Goal: Task Accomplishment & Management: Manage account settings

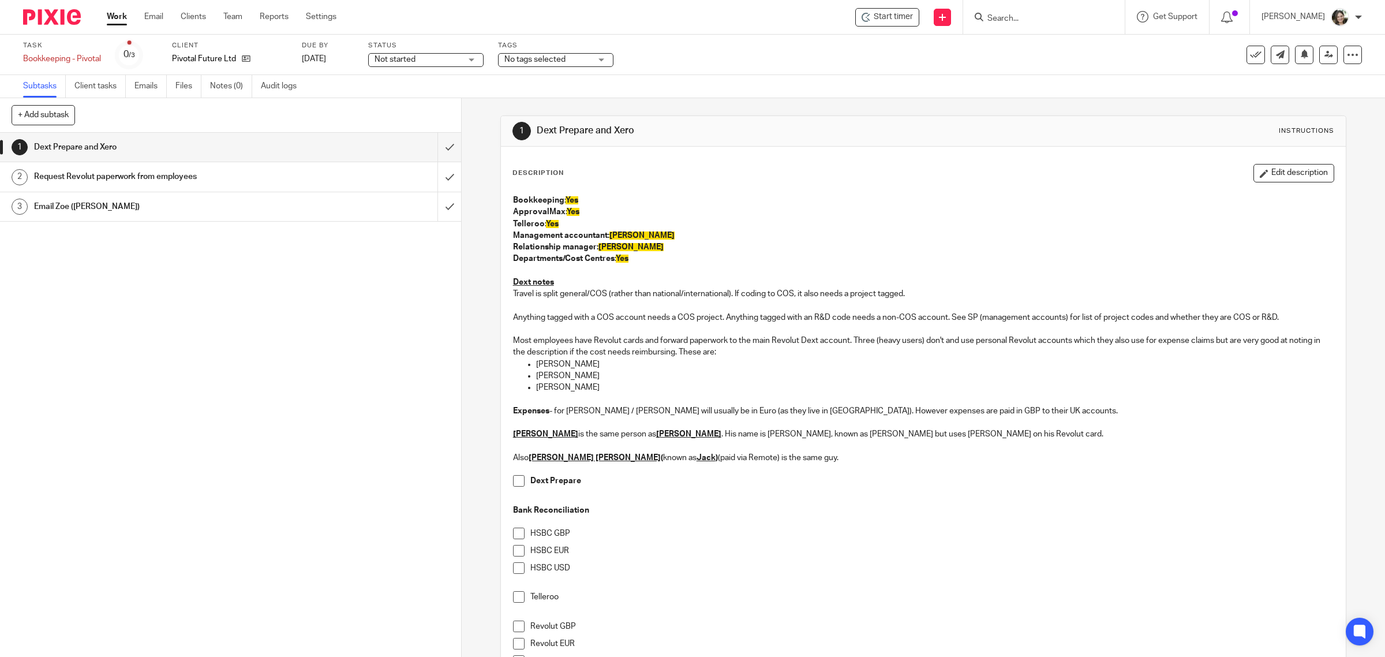
click at [174, 181] on h1 "Request Revolut paperwork from employees" at bounding box center [164, 176] width 261 height 17
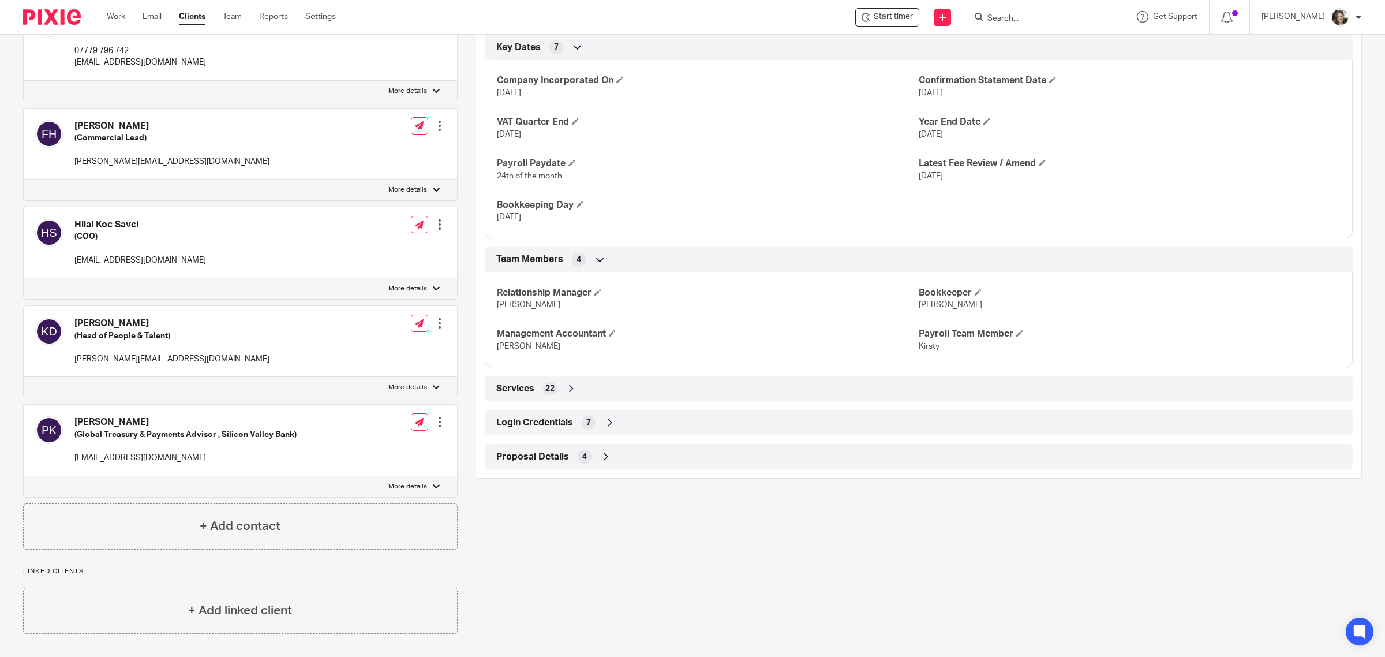
scroll to position [649, 0]
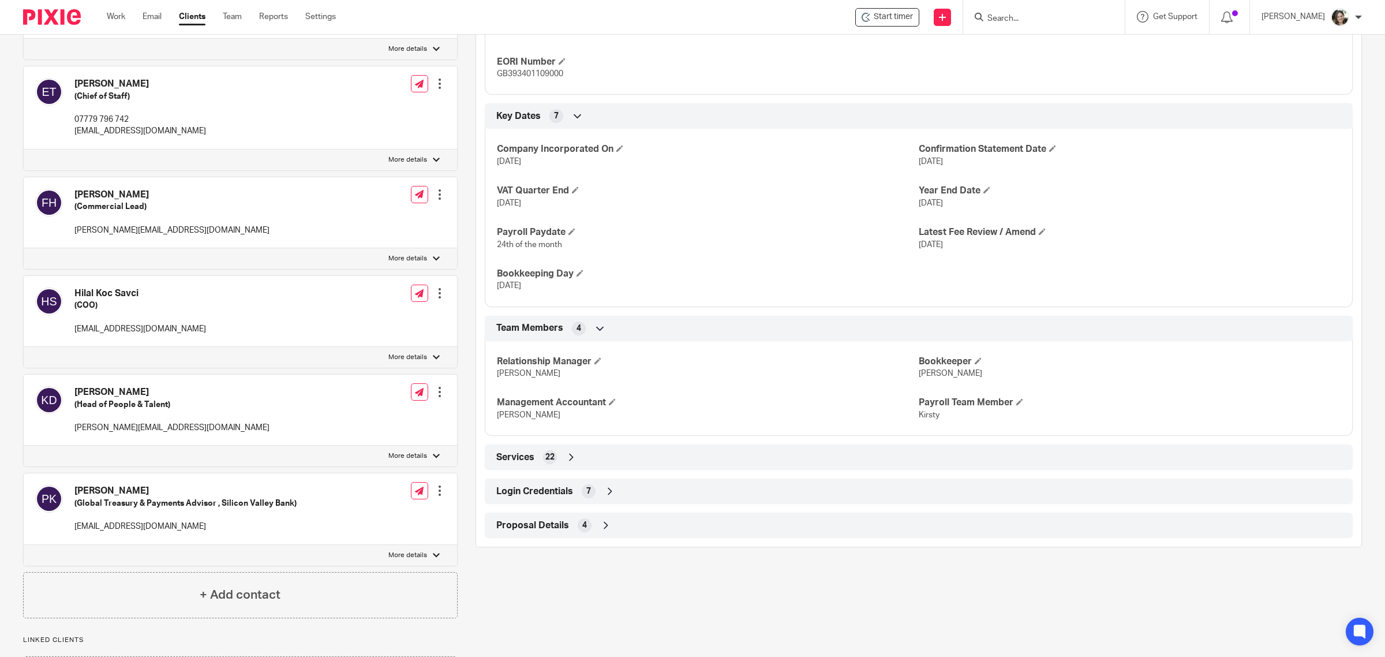
click at [514, 494] on span "Login Credentials" at bounding box center [534, 491] width 77 height 12
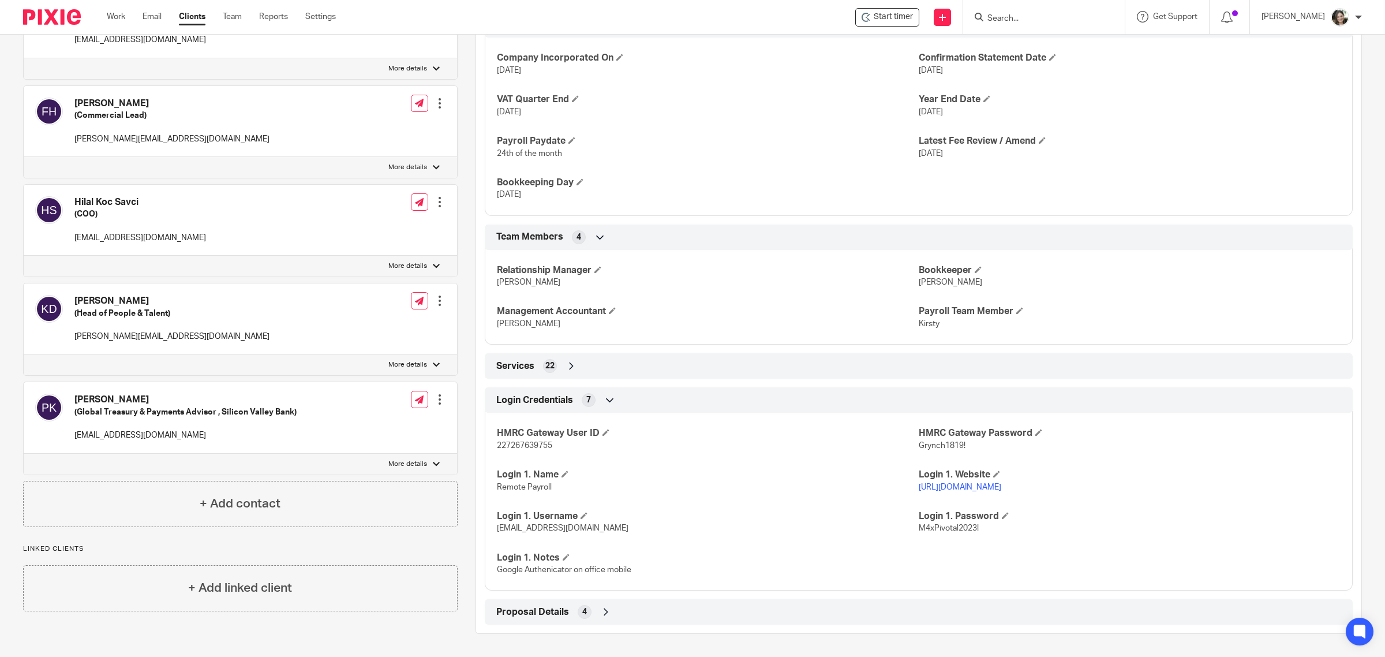
scroll to position [742, 0]
click at [580, 515] on span at bounding box center [583, 515] width 7 height 7
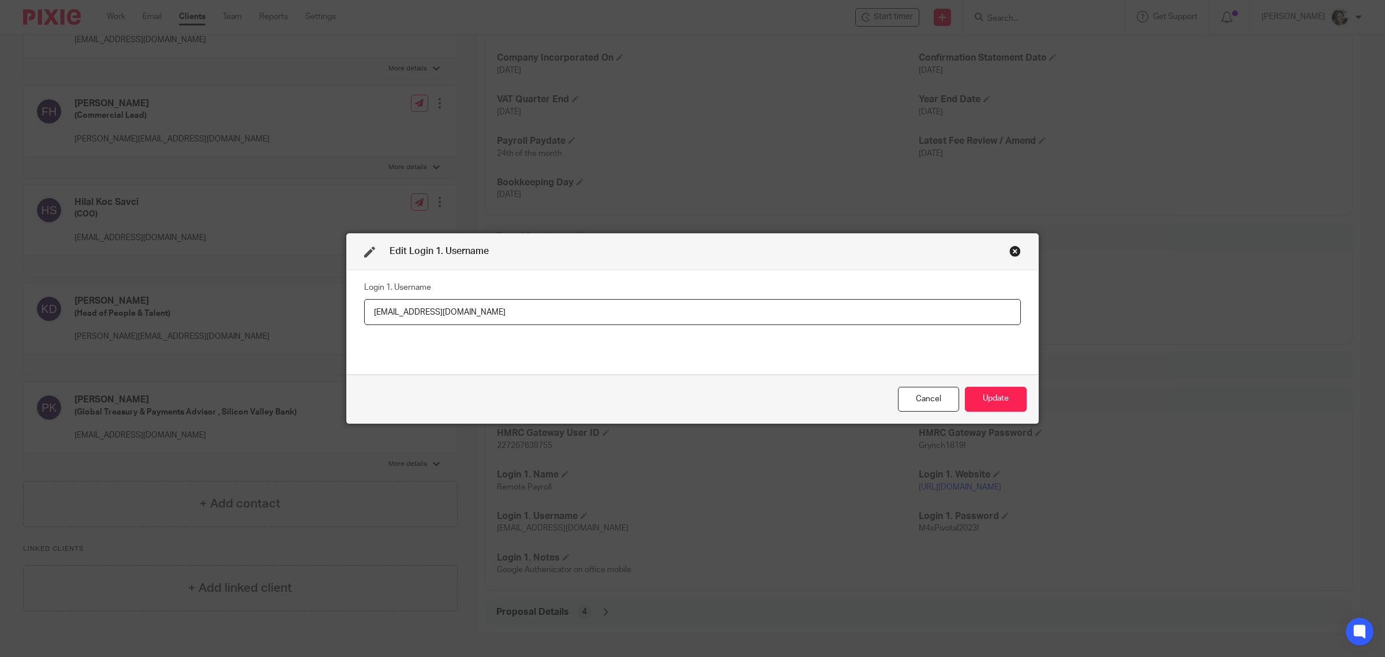
type input "barbara@maxaccountants.co.uk"
drag, startPoint x: 506, startPoint y: 313, endPoint x: 353, endPoint y: 310, distance: 152.9
click at [353, 310] on div "Login 1. Username barbara@maxaccountants.co.uk" at bounding box center [692, 322] width 691 height 104
click at [528, 315] on input "barbara@maxaccountants.co.uk" at bounding box center [692, 312] width 657 height 26
click at [642, 276] on div "Login 1. Username barbara@maxaccountants.co.uk" at bounding box center [692, 322] width 691 height 104
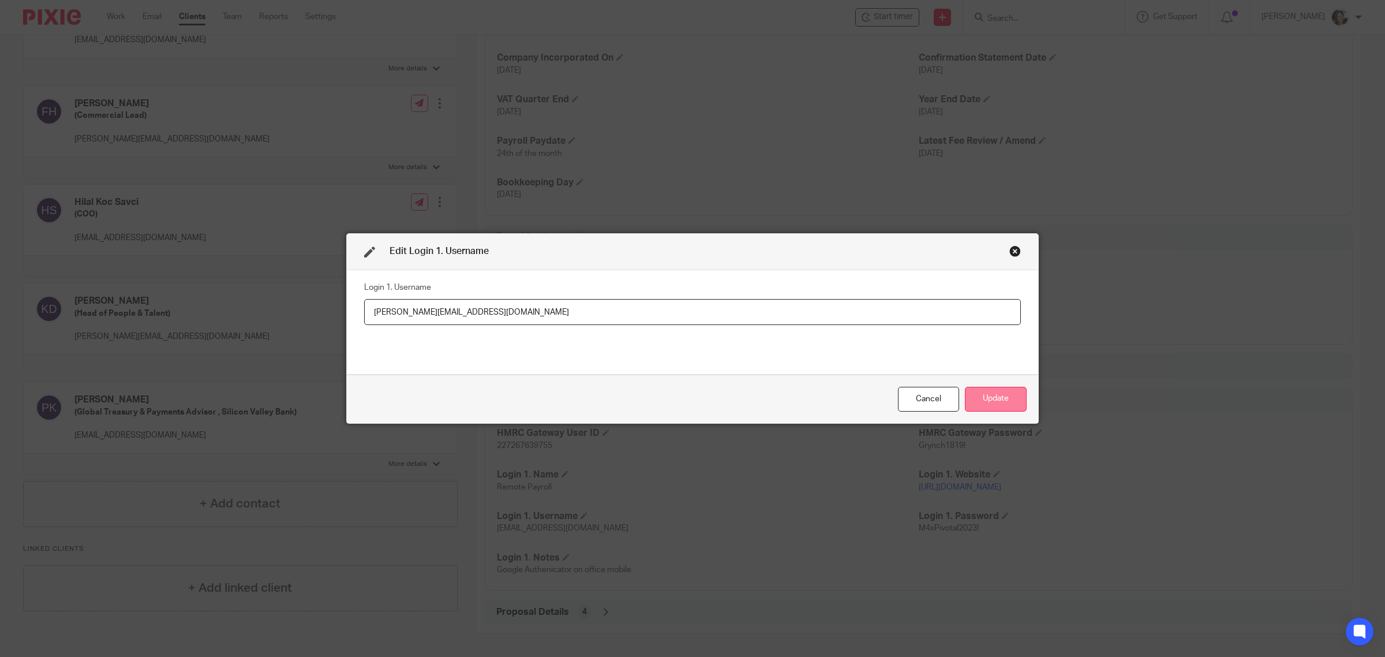
click at [1001, 393] on button "Update" at bounding box center [996, 399] width 62 height 25
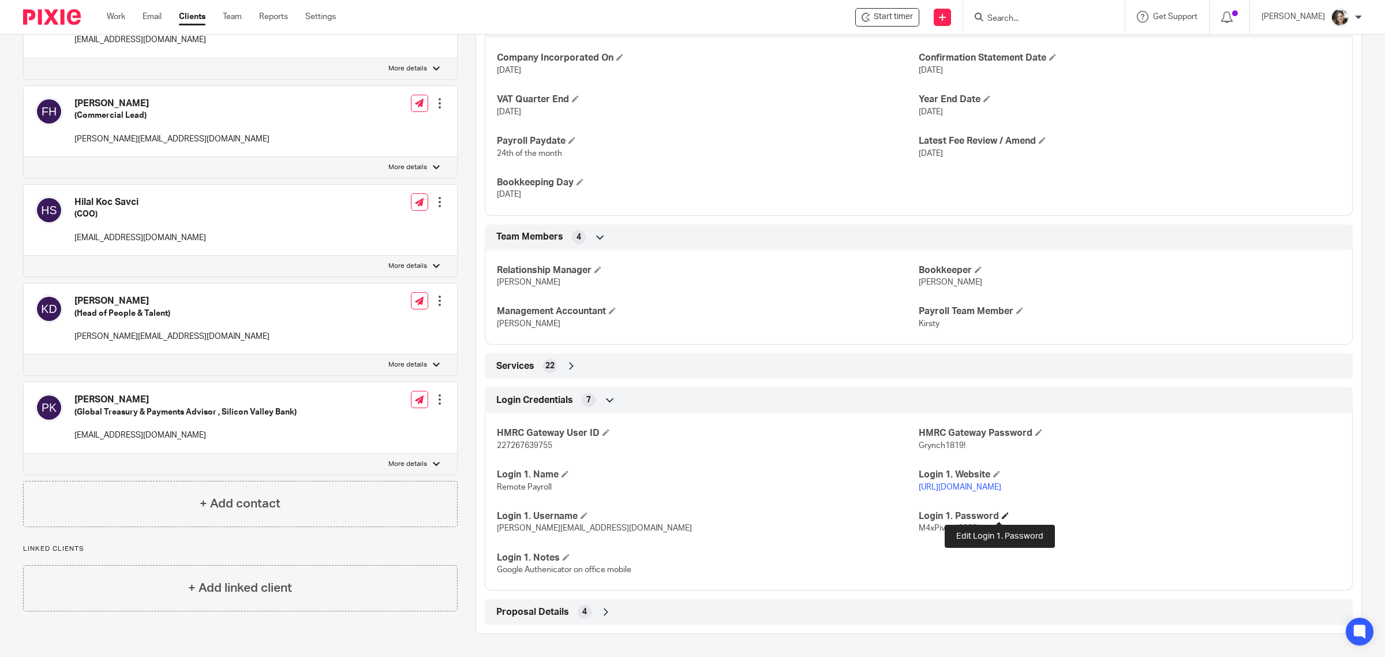
click at [1002, 513] on span at bounding box center [1005, 515] width 7 height 7
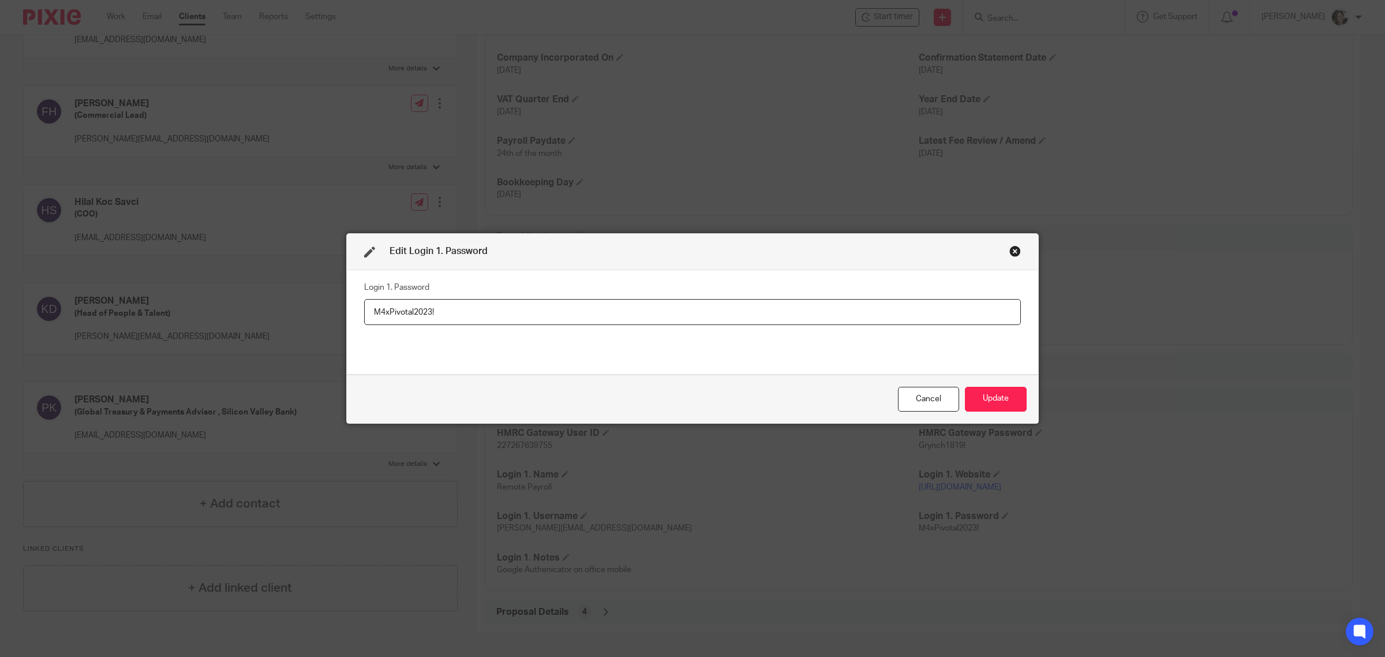
drag, startPoint x: 479, startPoint y: 309, endPoint x: 318, endPoint y: 313, distance: 161.0
click at [318, 313] on div "Edit Login 1. Password Login 1. Password M4xPivotal2023! Cancel Update" at bounding box center [692, 328] width 1385 height 657
type input "PxZ5%dPbjVeCIN15"
click at [982, 397] on button "Update" at bounding box center [996, 399] width 62 height 25
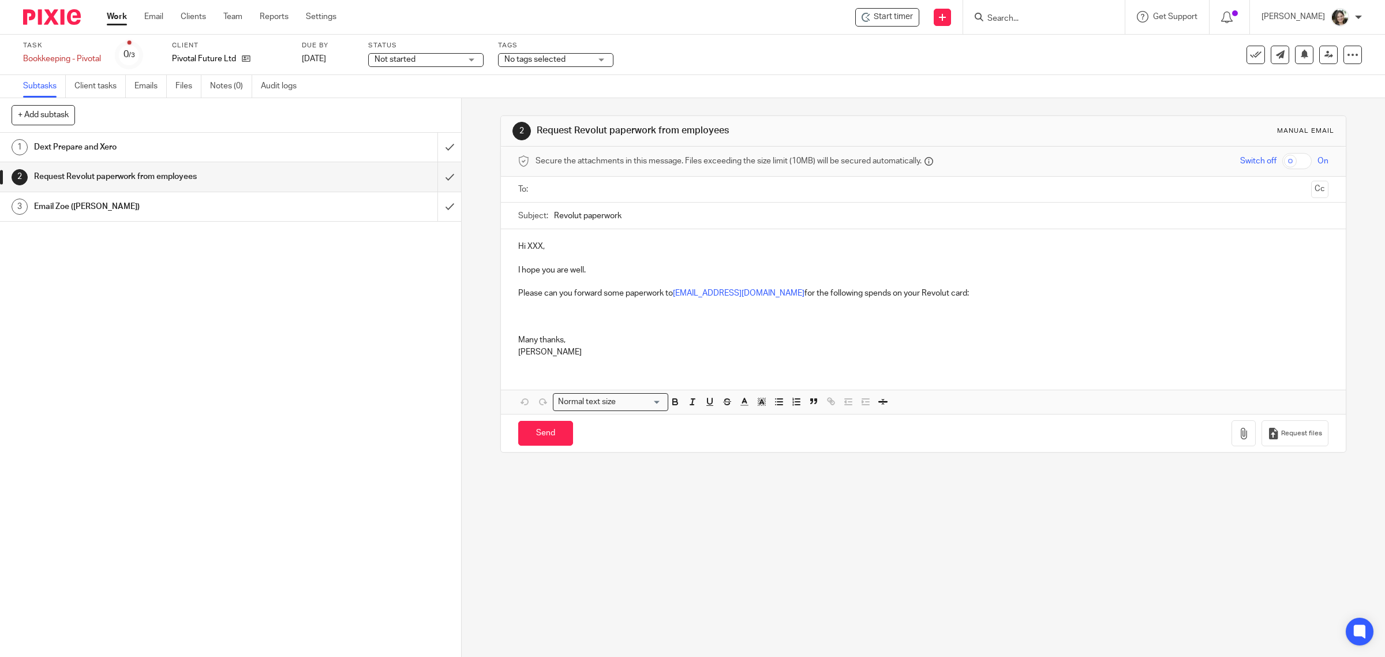
click at [147, 203] on h1 "Email Zoe ([PERSON_NAME])" at bounding box center [164, 206] width 261 height 17
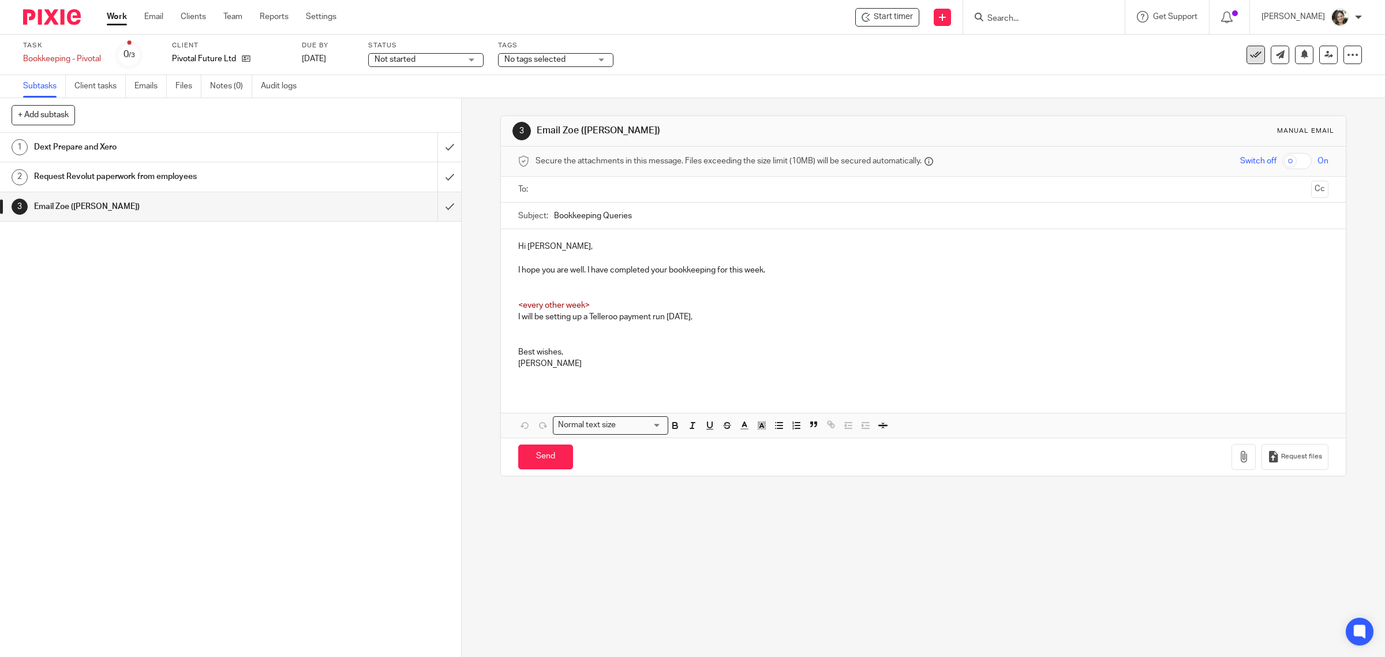
click at [1250, 52] on icon at bounding box center [1256, 55] width 12 height 12
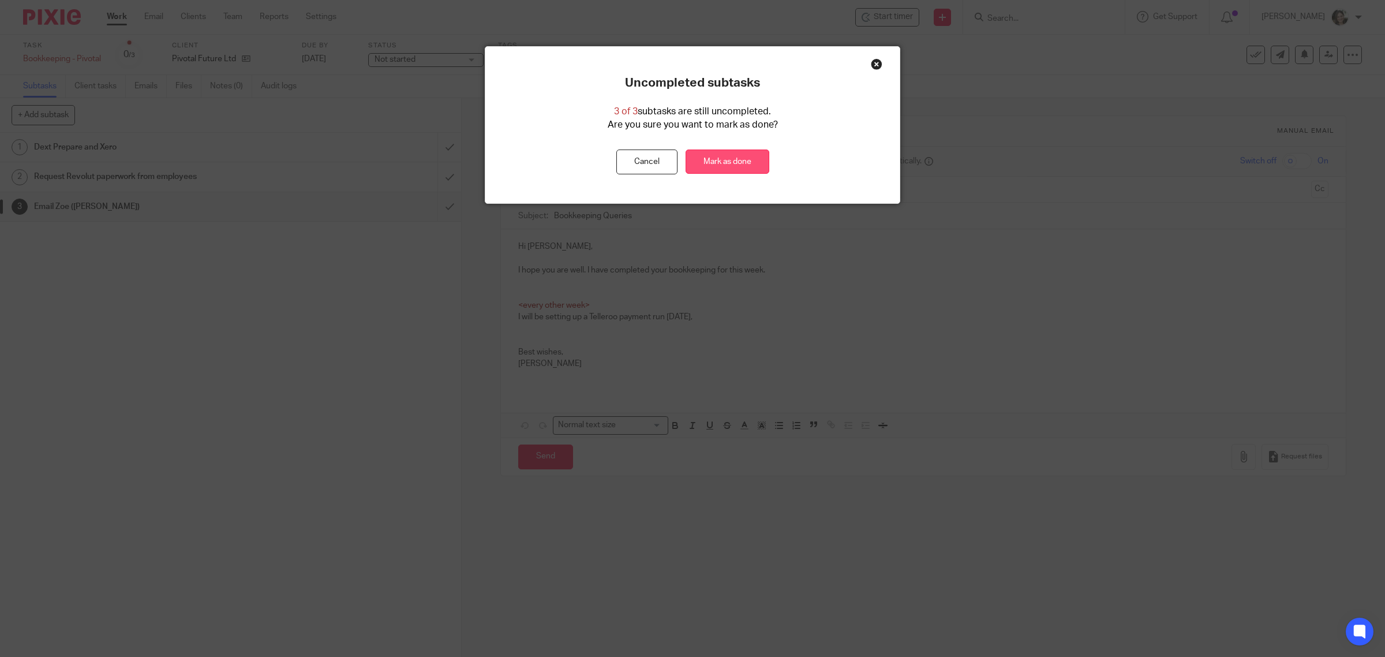
click at [717, 157] on link "Mark as done" at bounding box center [727, 161] width 84 height 25
